Goal: Task Accomplishment & Management: Use online tool/utility

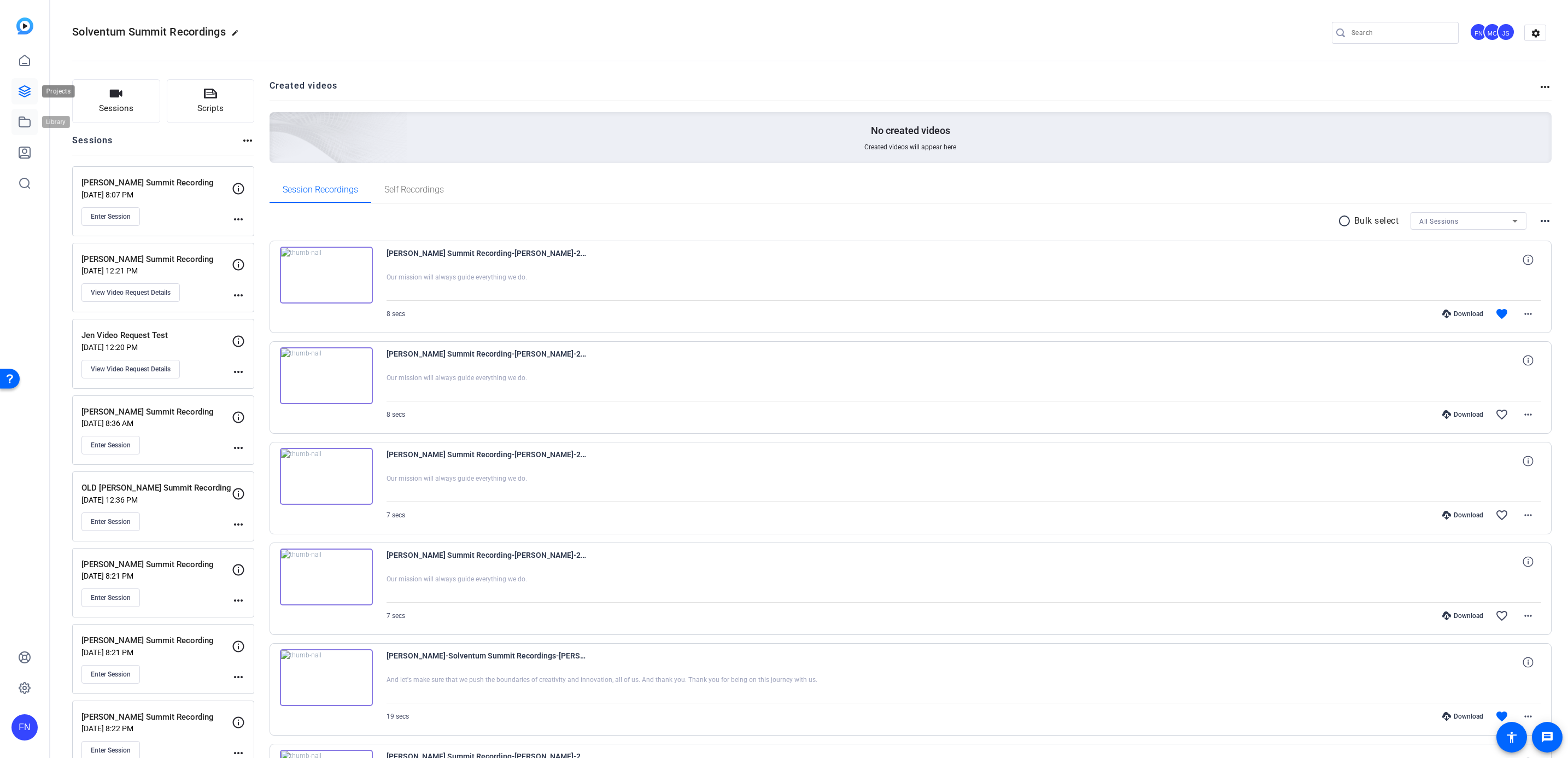
click at [24, 128] on icon at bounding box center [24, 121] width 13 height 13
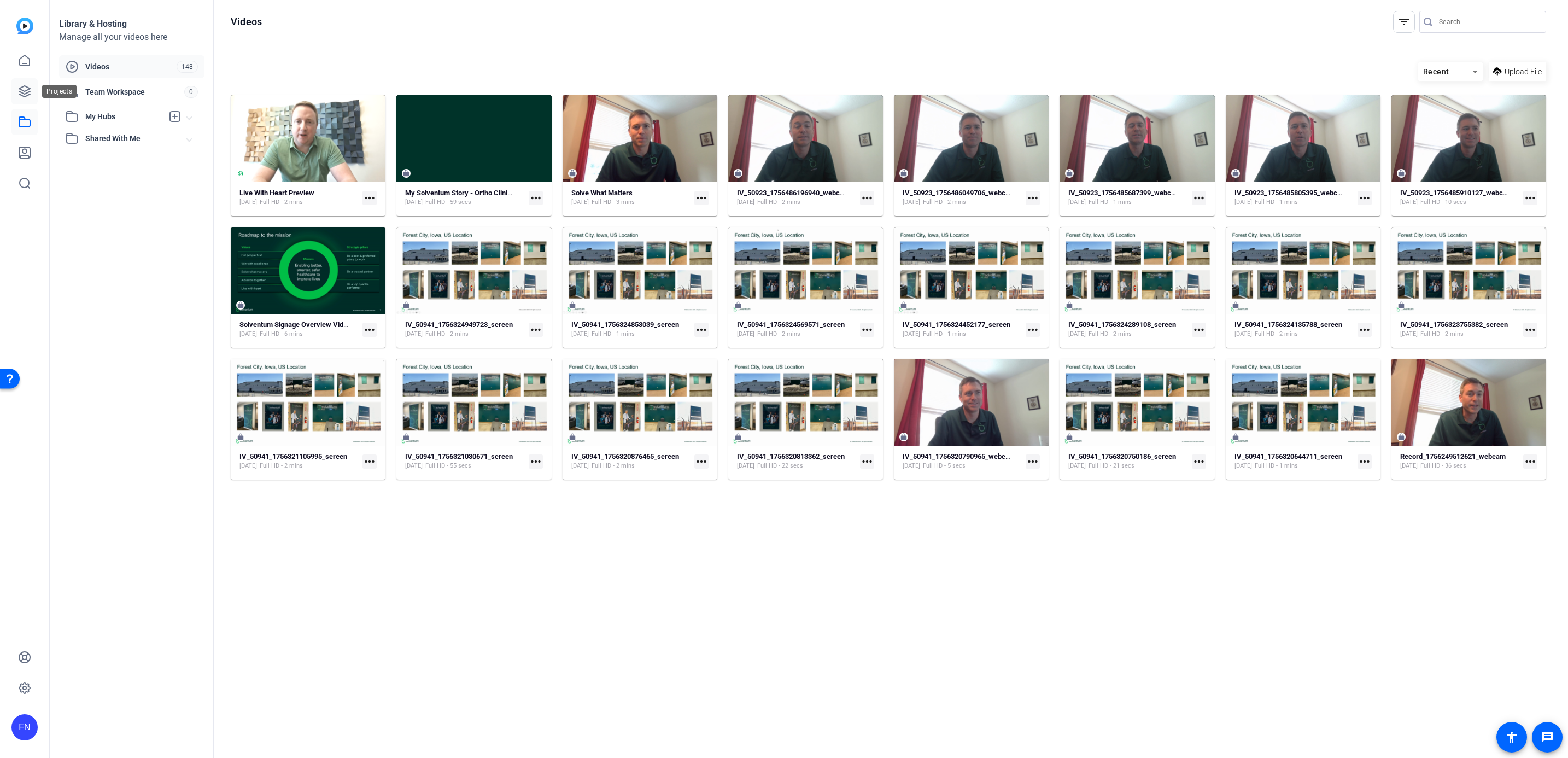
click at [22, 88] on icon at bounding box center [24, 91] width 13 height 13
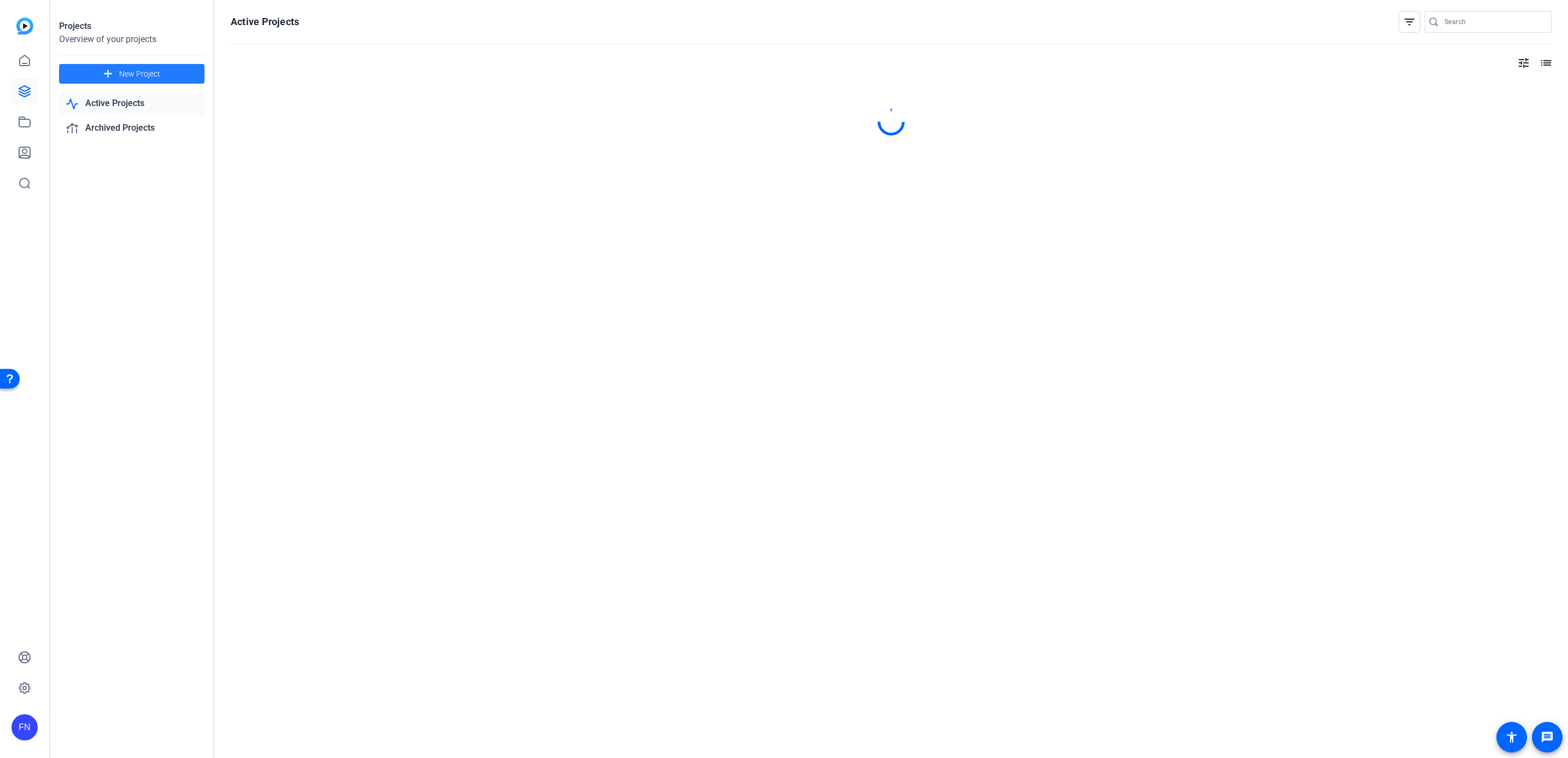
click at [178, 76] on span at bounding box center [132, 74] width 146 height 26
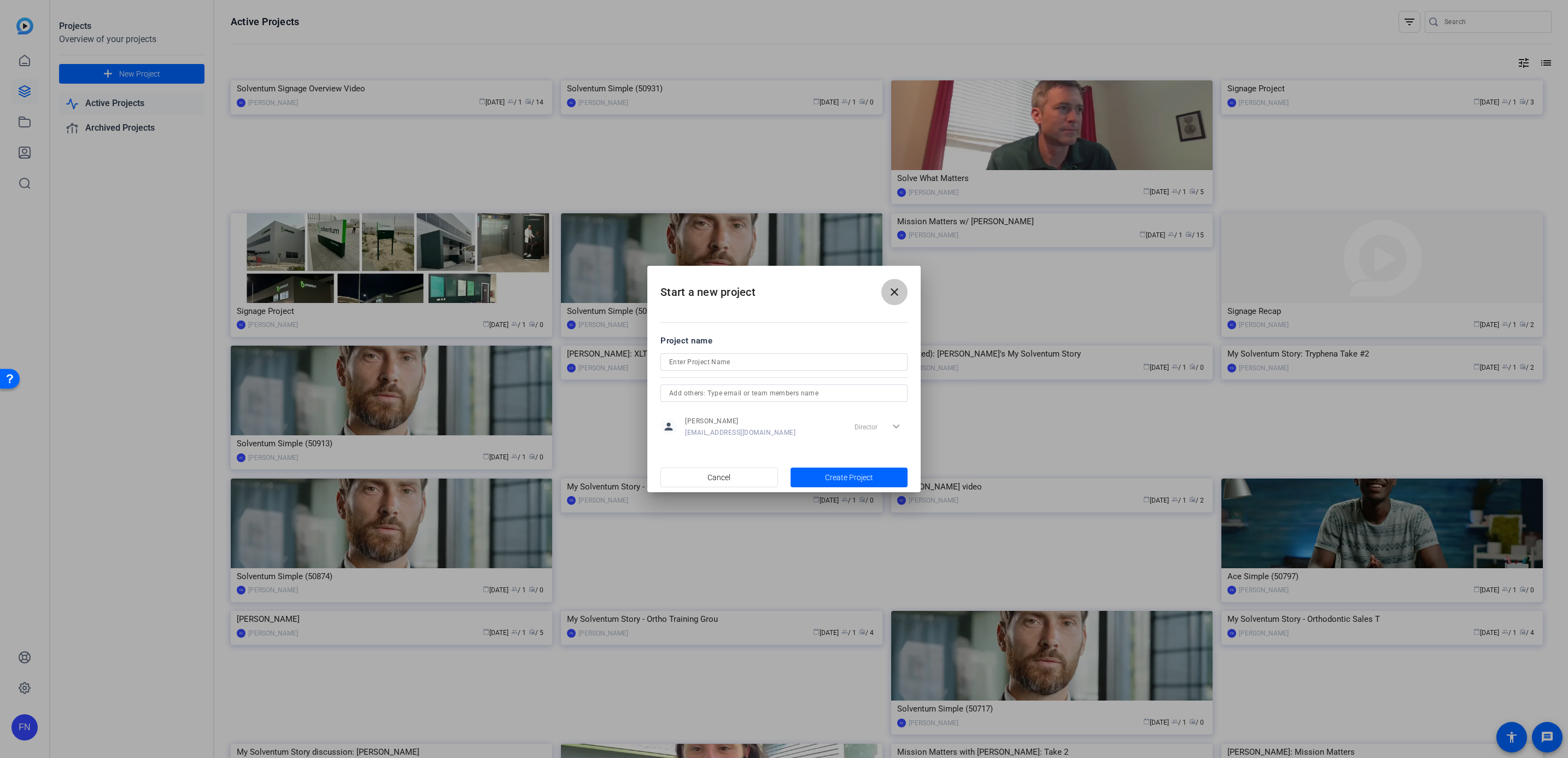
click at [904, 284] on span at bounding box center [894, 292] width 26 height 26
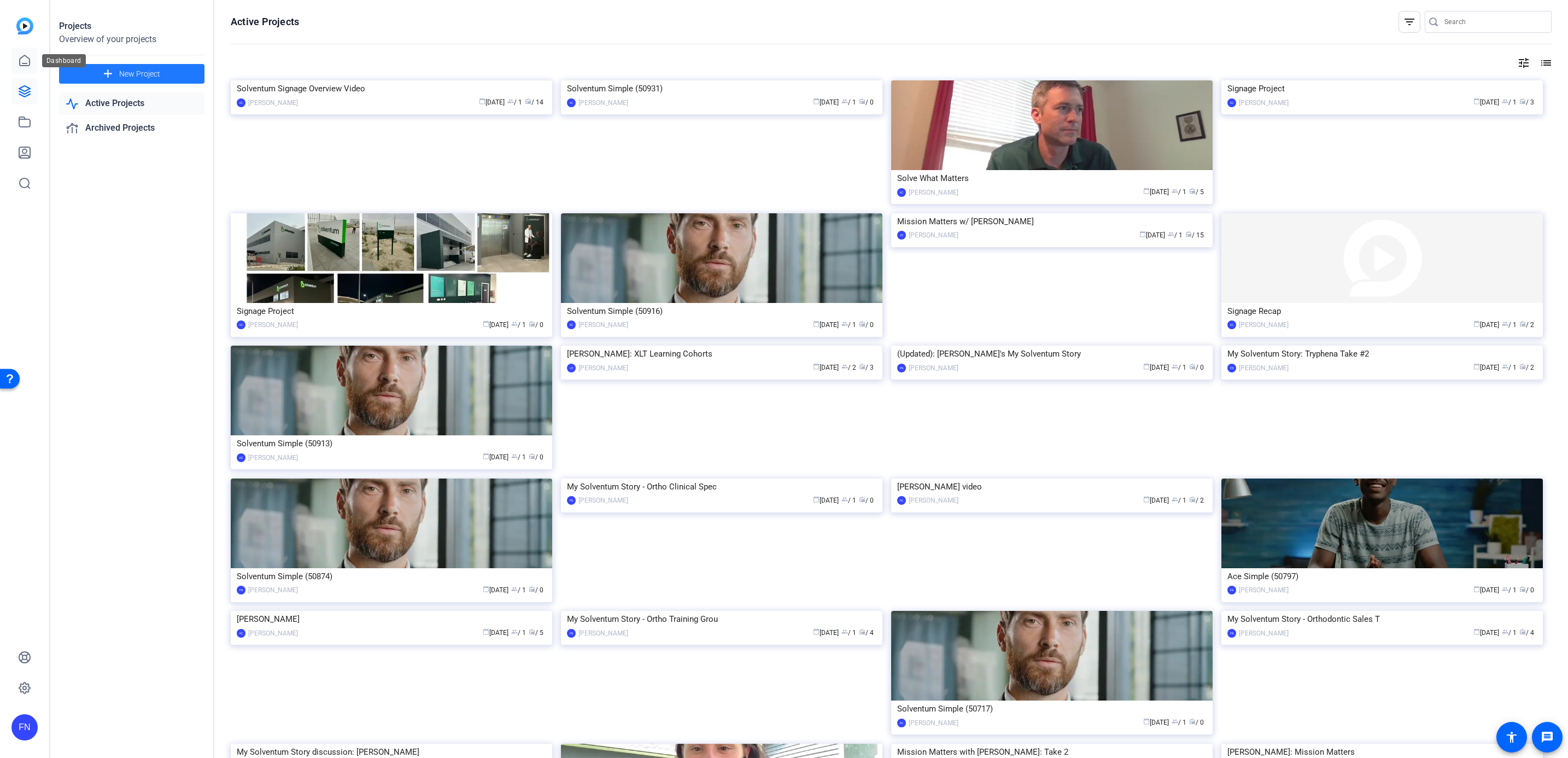
click at [29, 57] on icon at bounding box center [24, 60] width 13 height 13
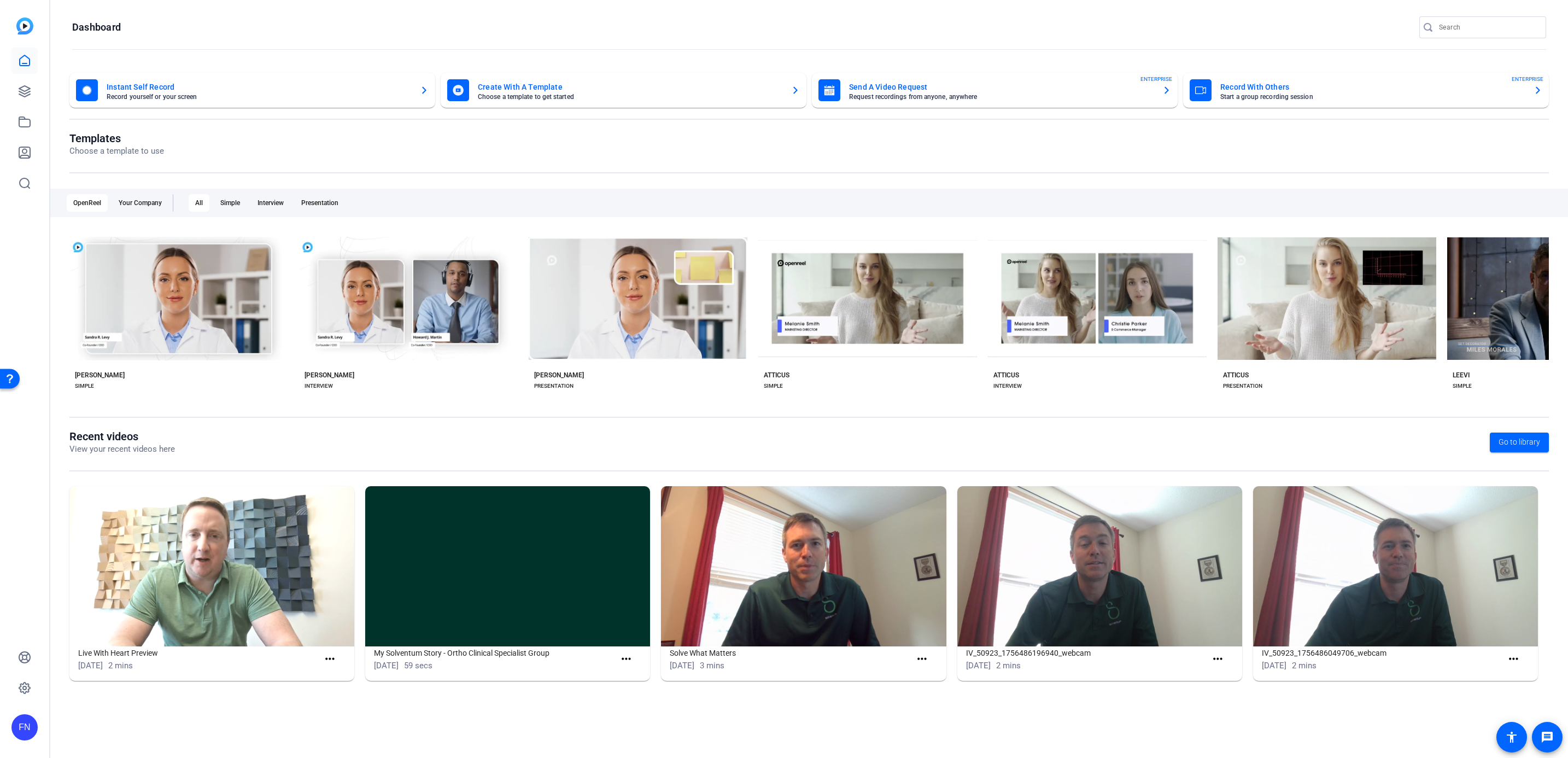
click at [636, 88] on mat-card-title "Create With A Template" at bounding box center [630, 87] width 305 height 13
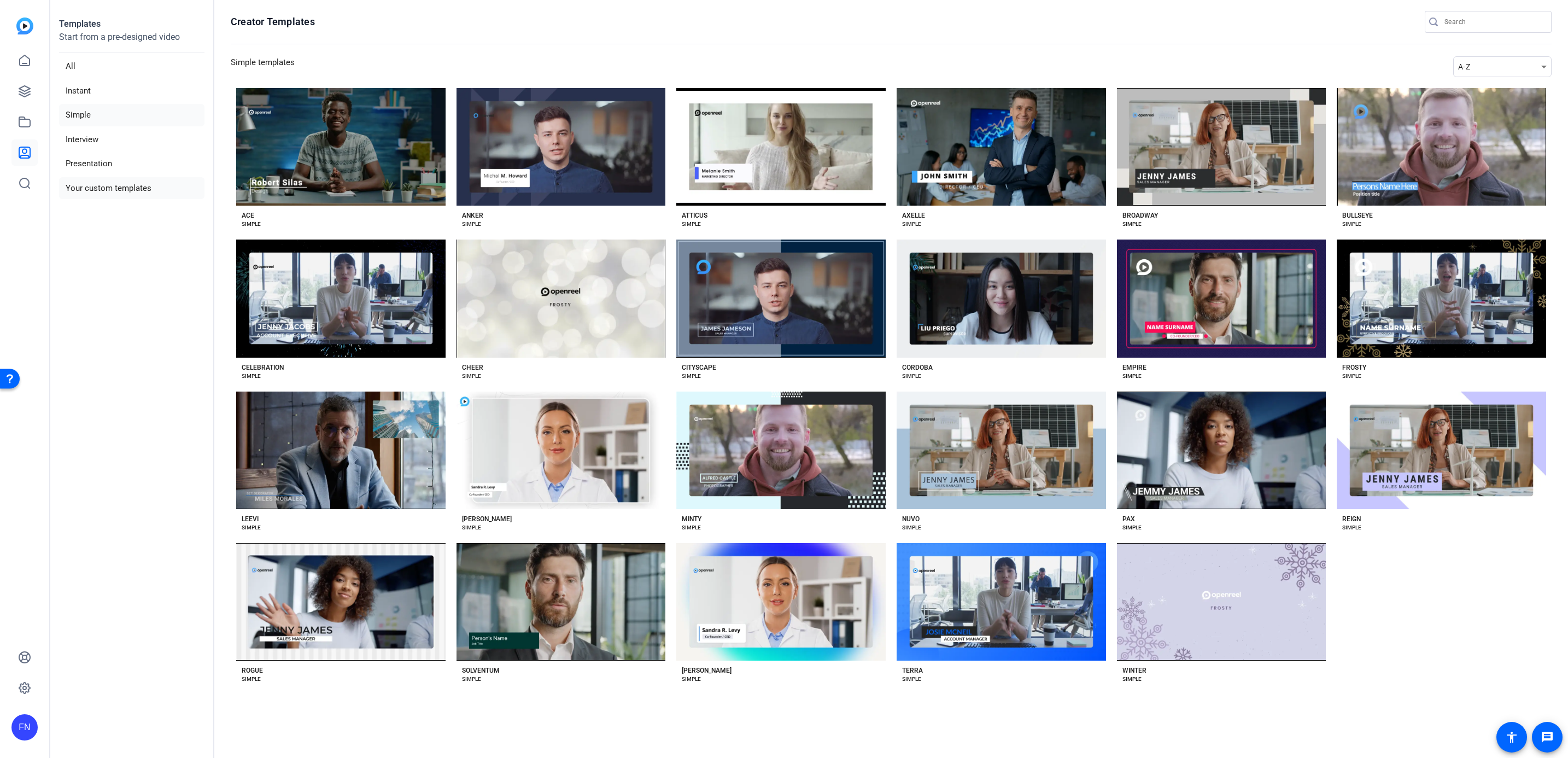
click at [120, 188] on li "Your custom templates" at bounding box center [132, 189] width 146 height 22
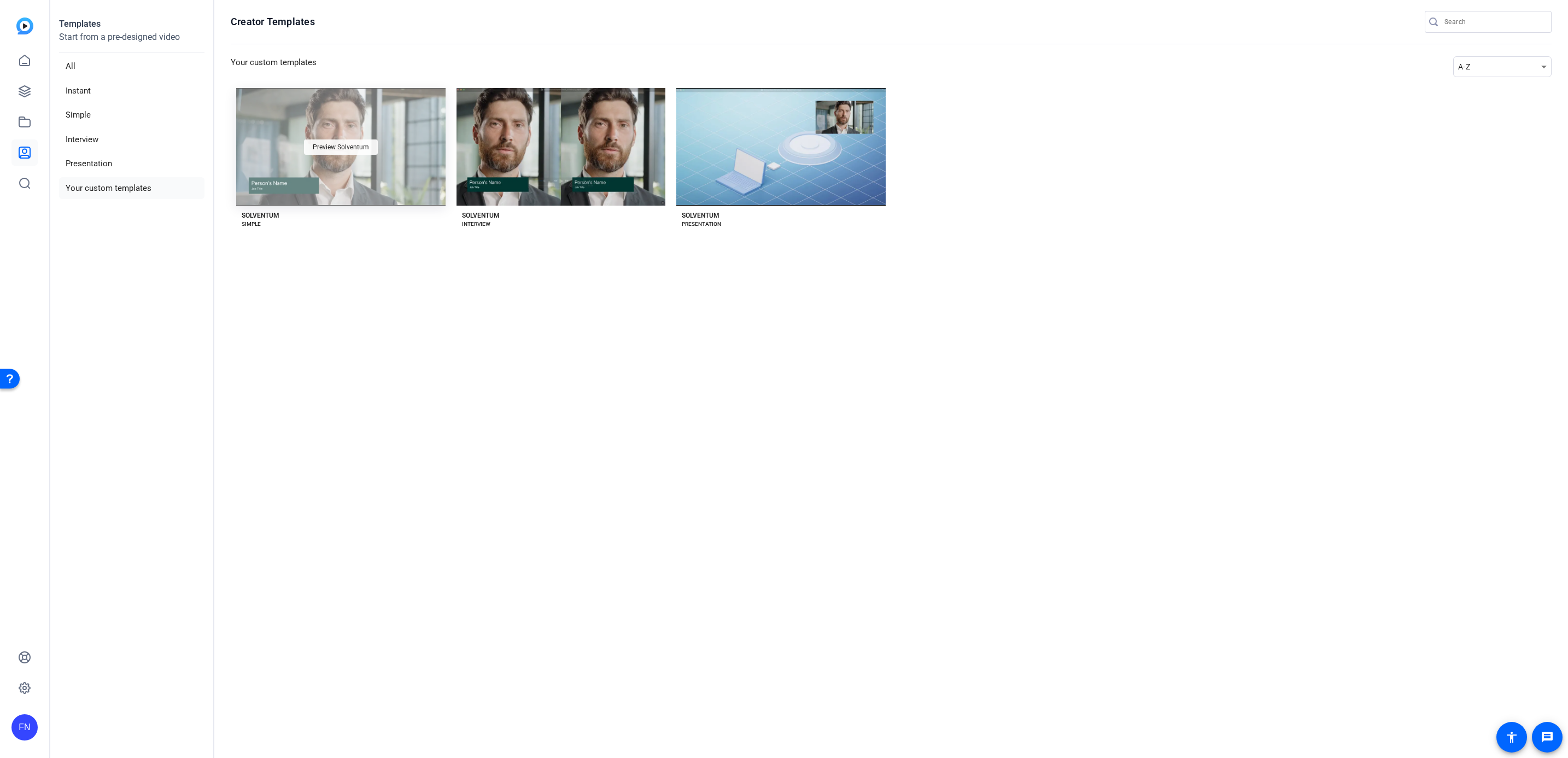
click at [360, 147] on span "Preview Solventum" at bounding box center [341, 147] width 57 height 7
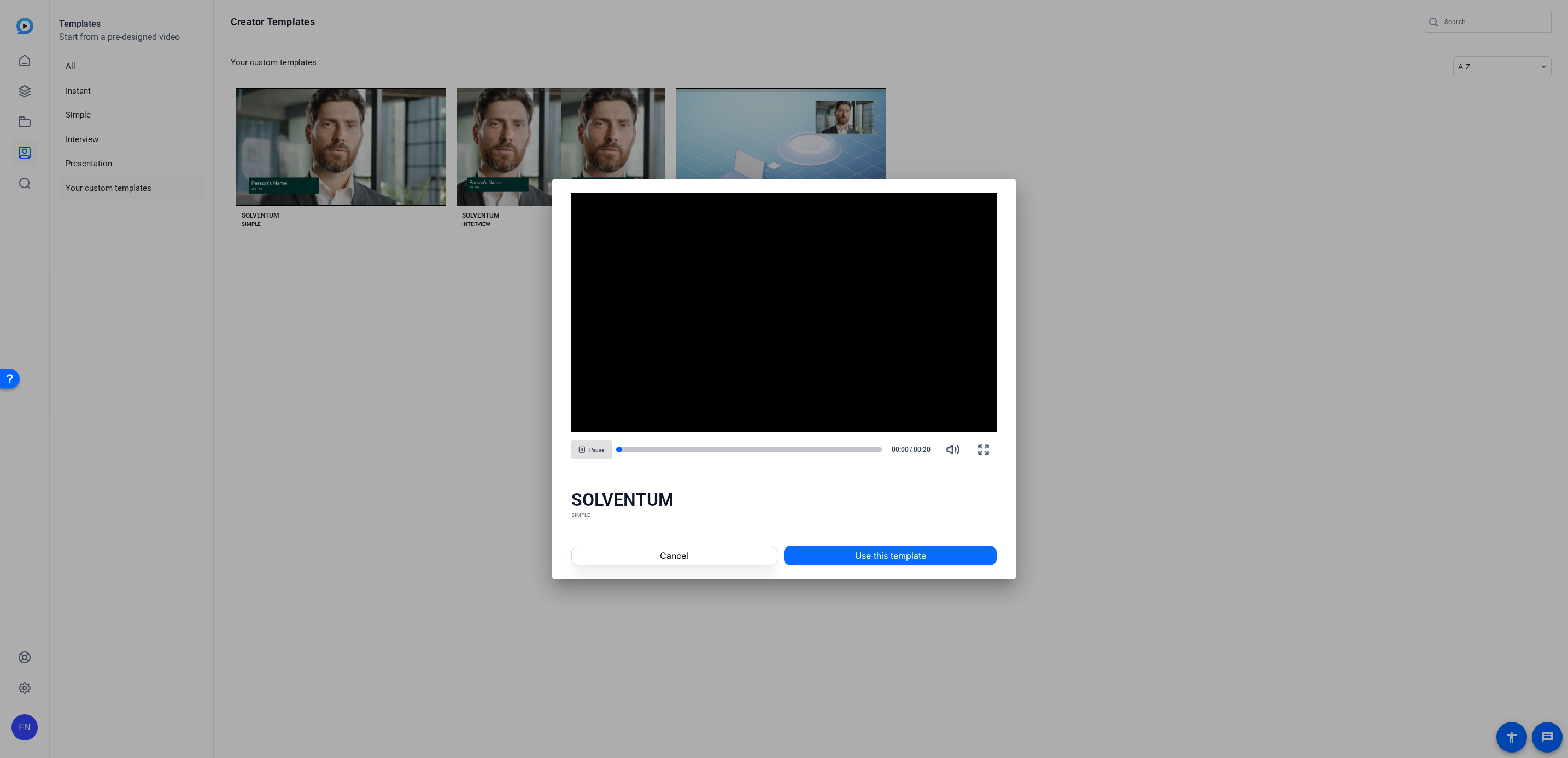
click at [871, 550] on span "Use this template" at bounding box center [891, 556] width 71 height 13
